Goal: Information Seeking & Learning: Learn about a topic

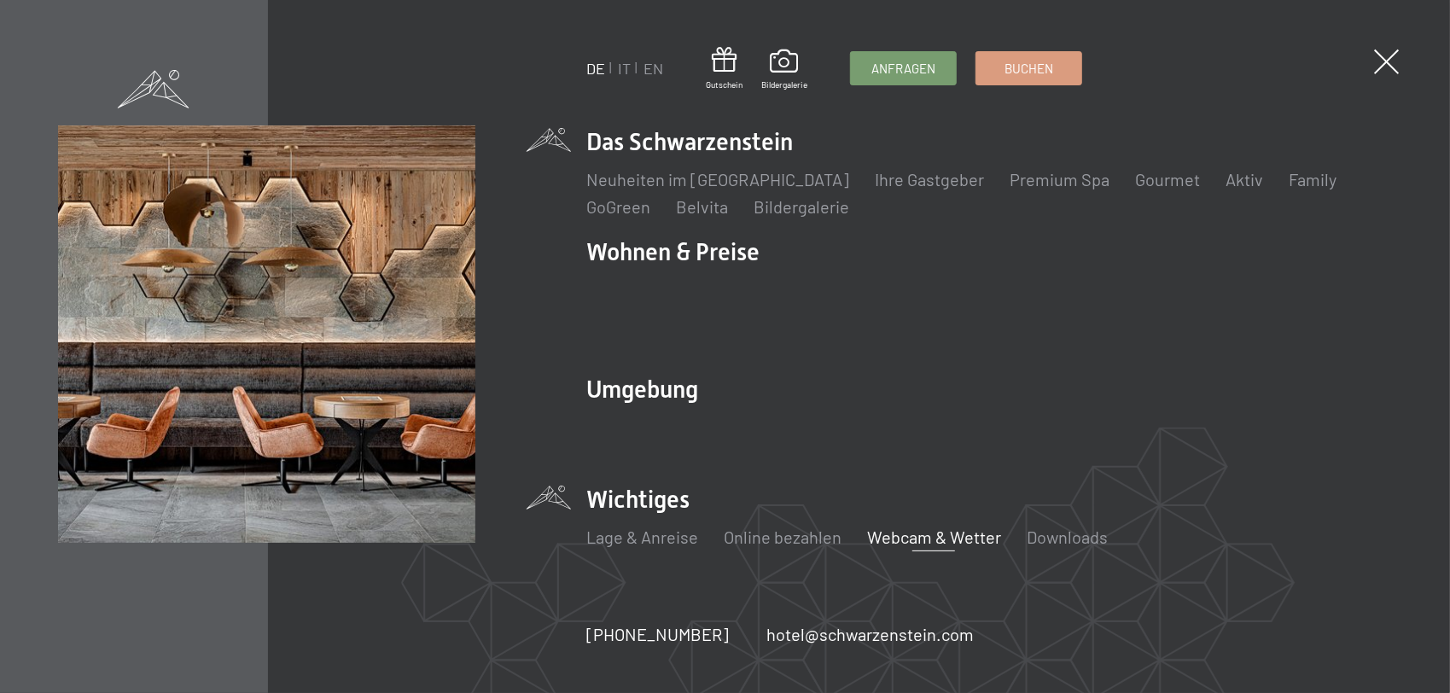
click at [912, 527] on link "Webcam & Wetter" at bounding box center [934, 537] width 134 height 20
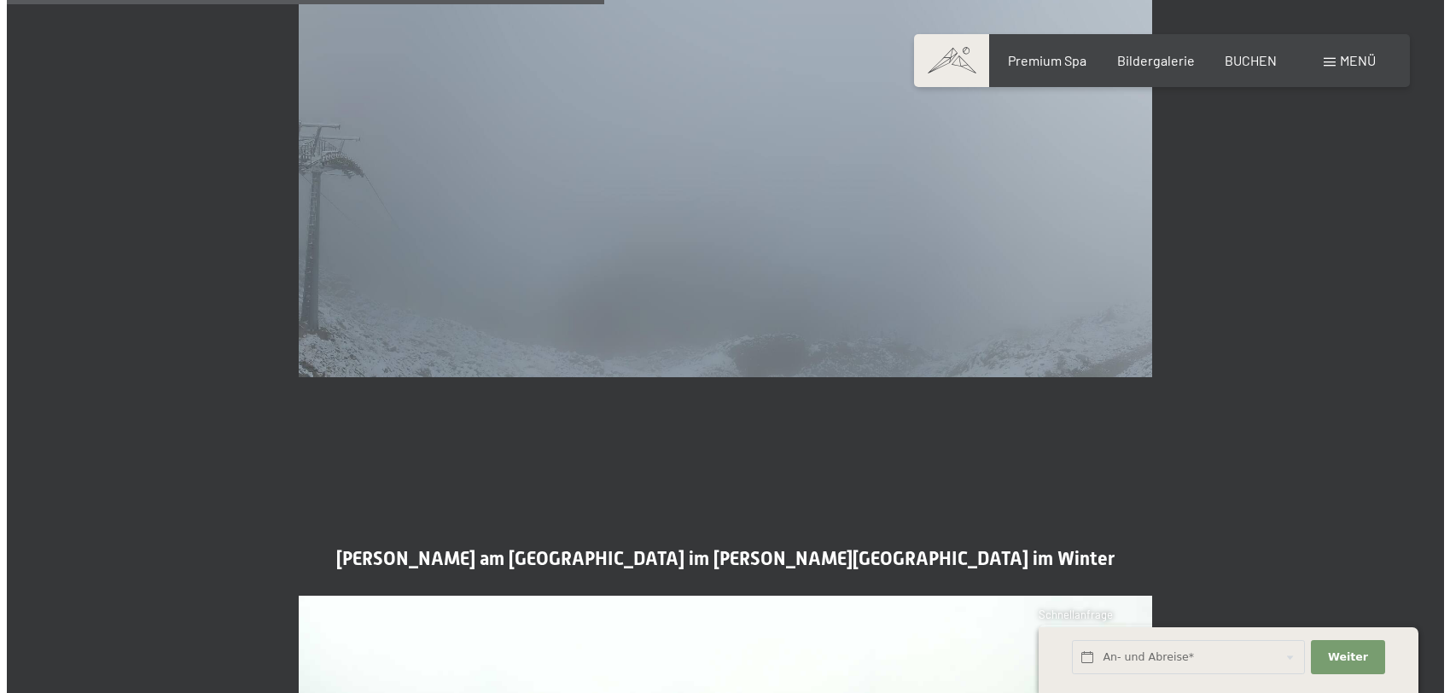
scroll to position [2390, 0]
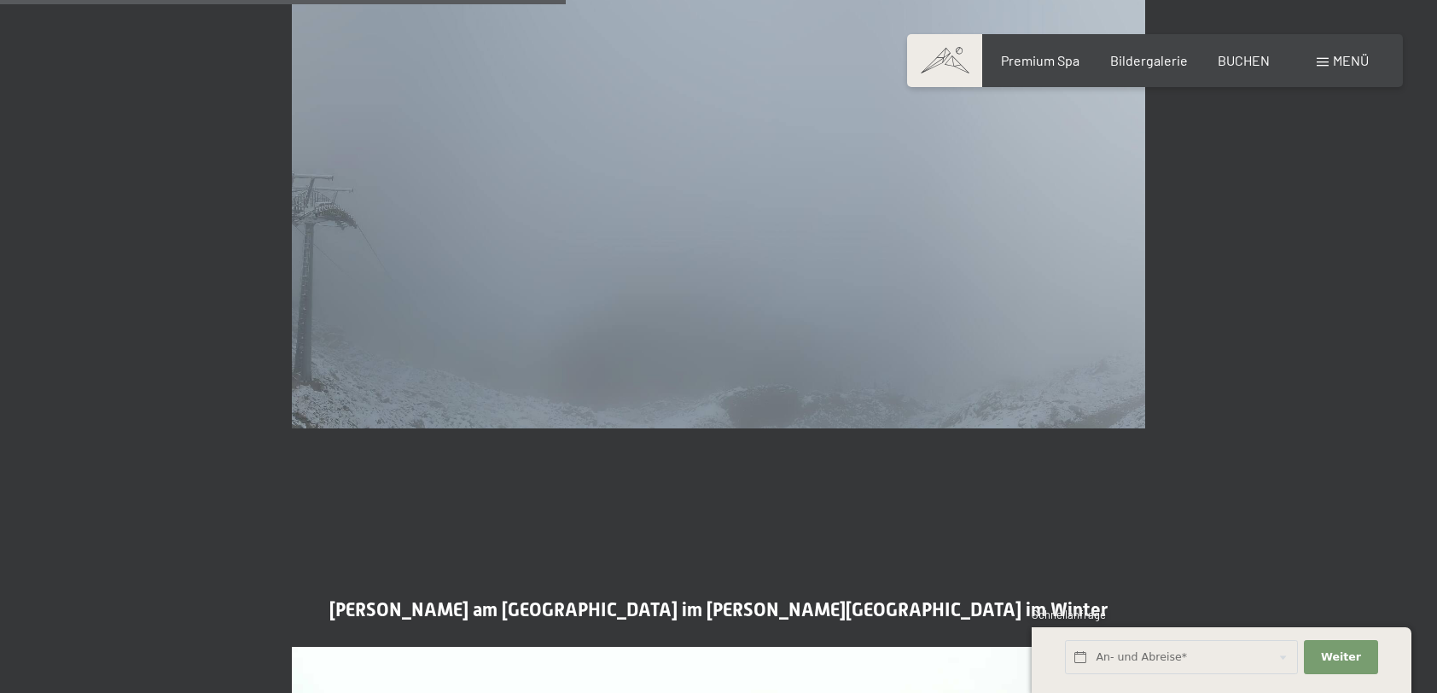
click at [1337, 60] on span "Menü" at bounding box center [1351, 60] width 36 height 16
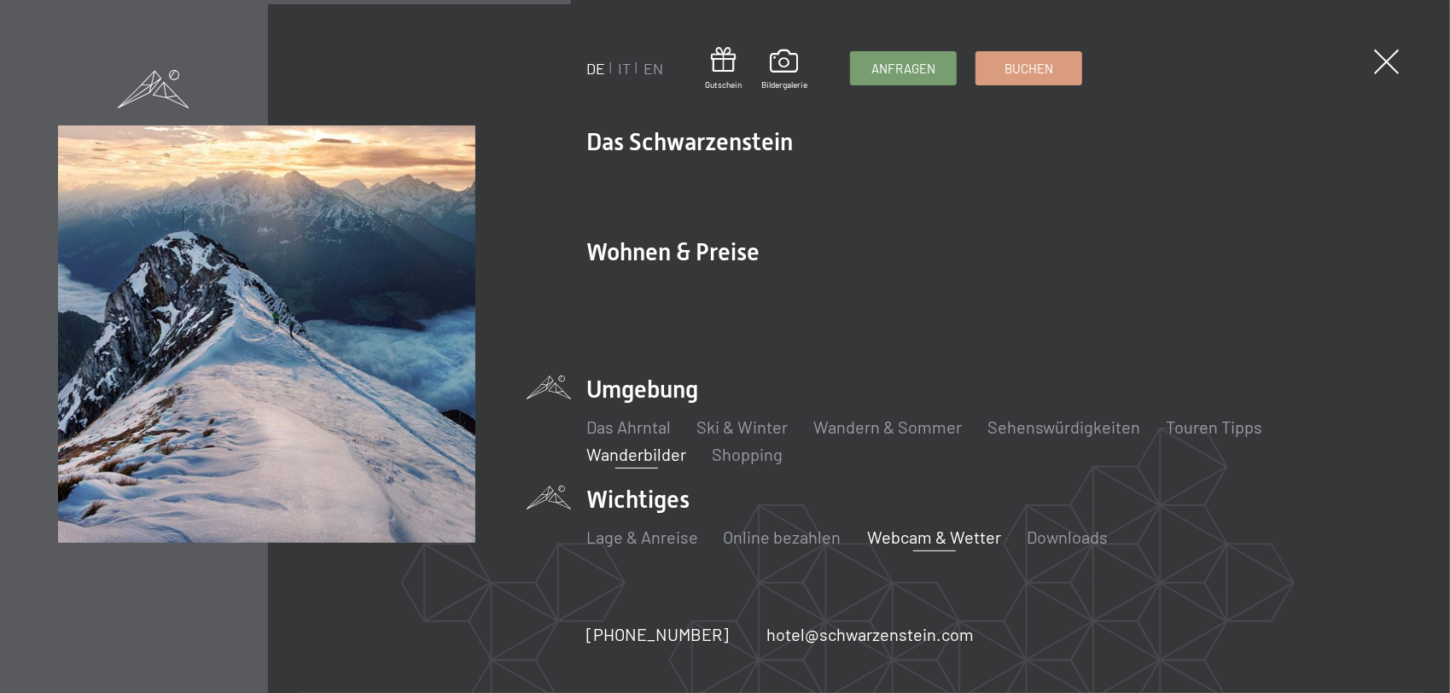
click at [628, 444] on link "Wanderbilder" at bounding box center [636, 454] width 100 height 20
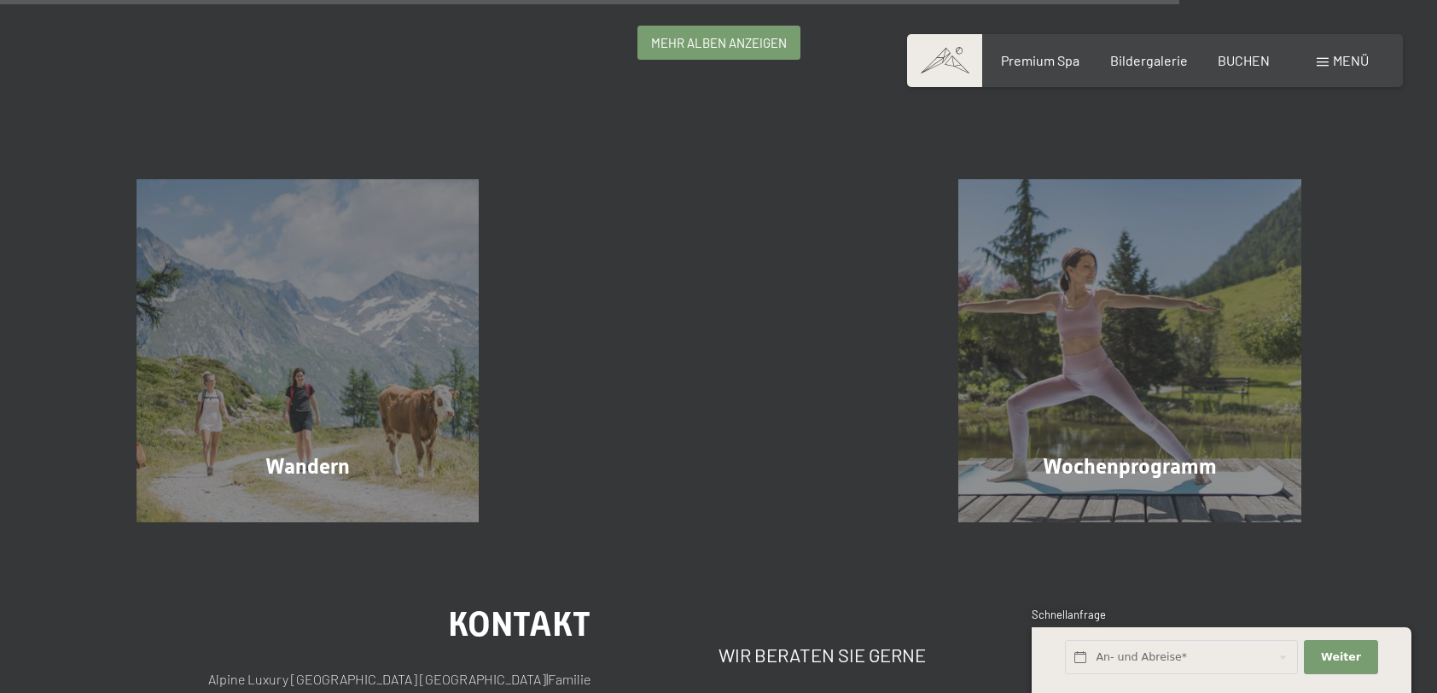
scroll to position [4097, 0]
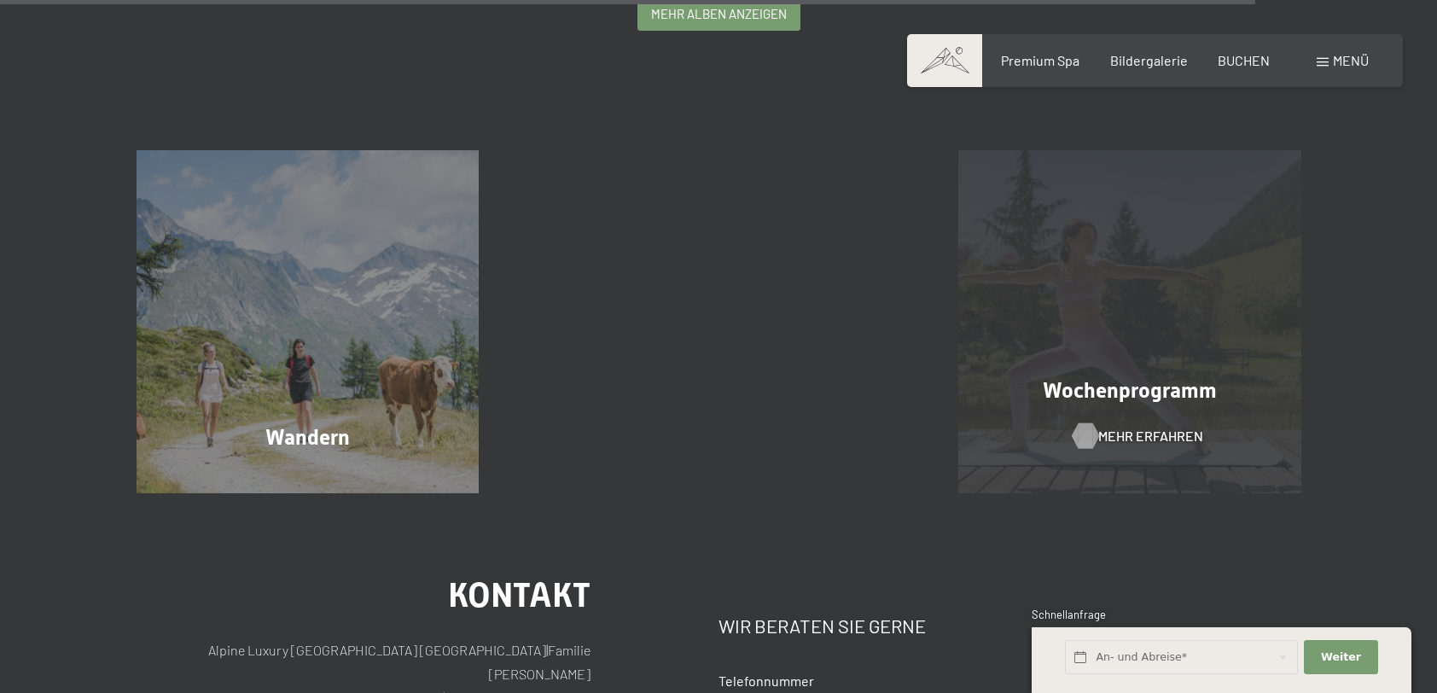
click at [1166, 433] on span "Mehr erfahren" at bounding box center [1151, 436] width 105 height 19
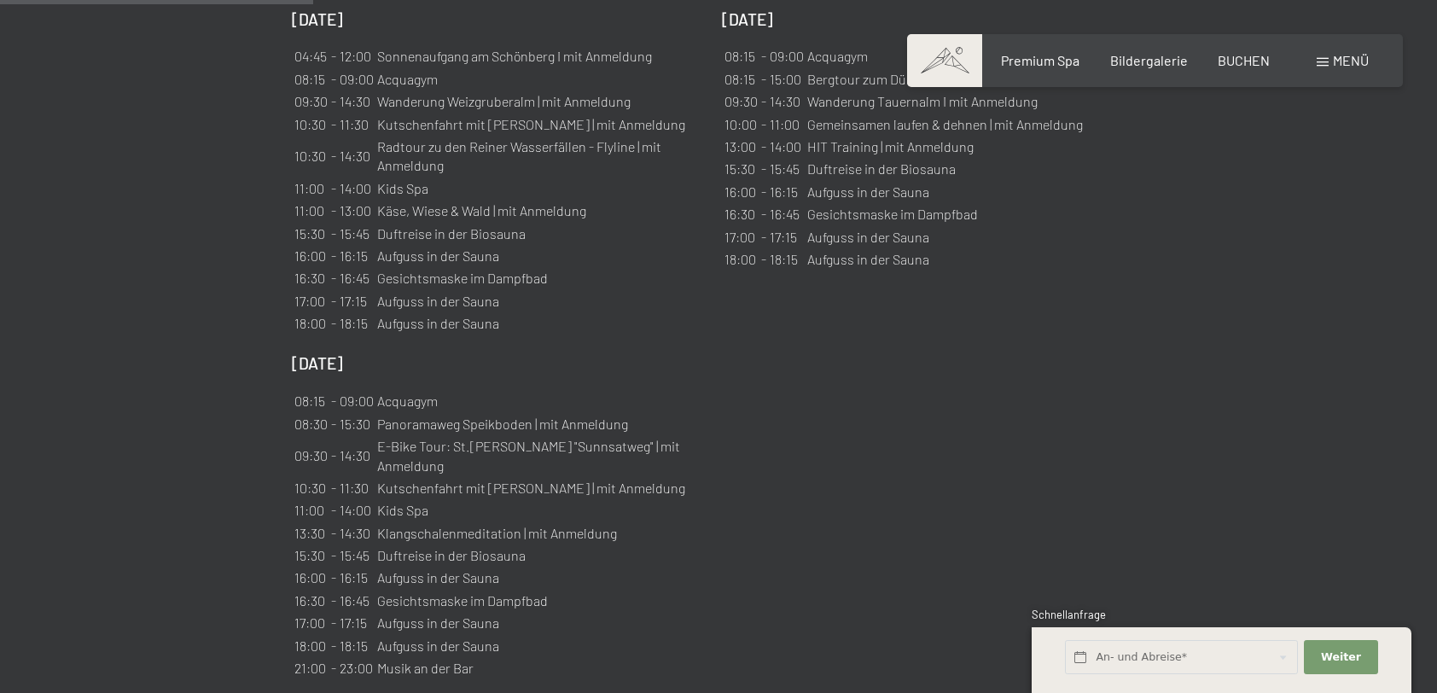
scroll to position [1622, 0]
